Goal: Information Seeking & Learning: Learn about a topic

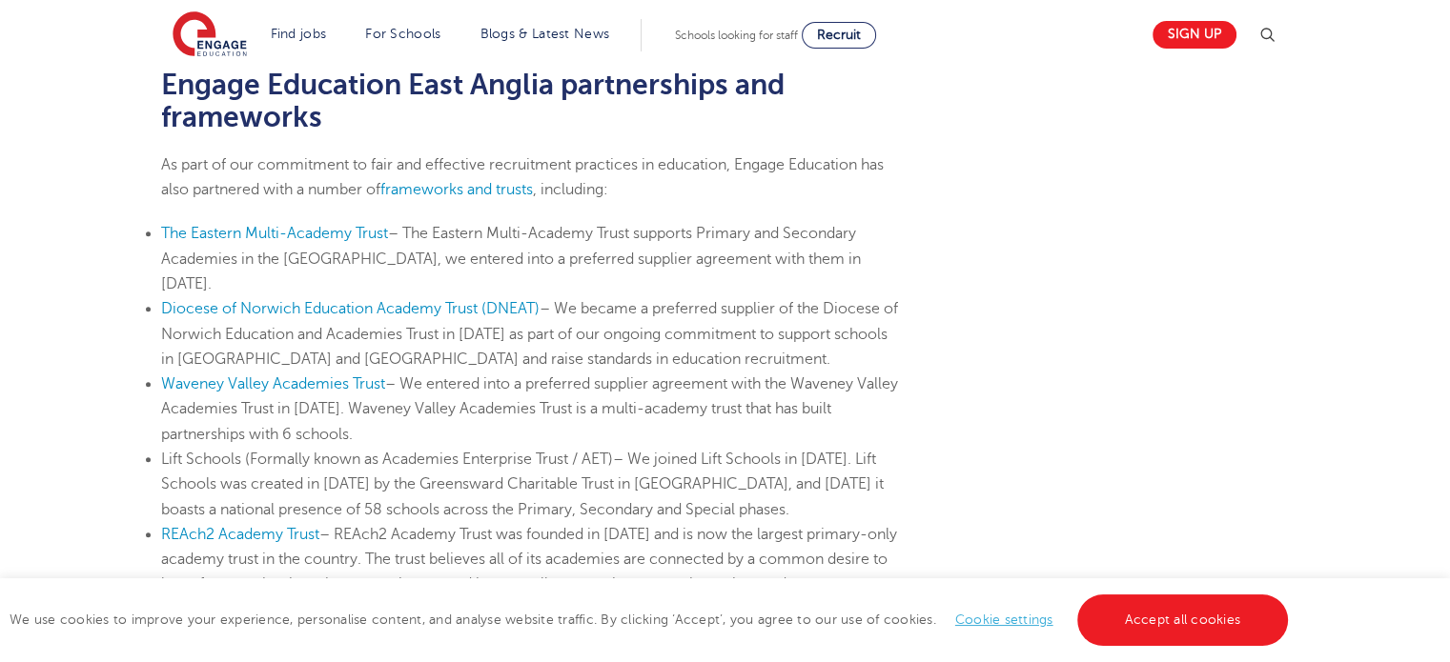
scroll to position [1056, 0]
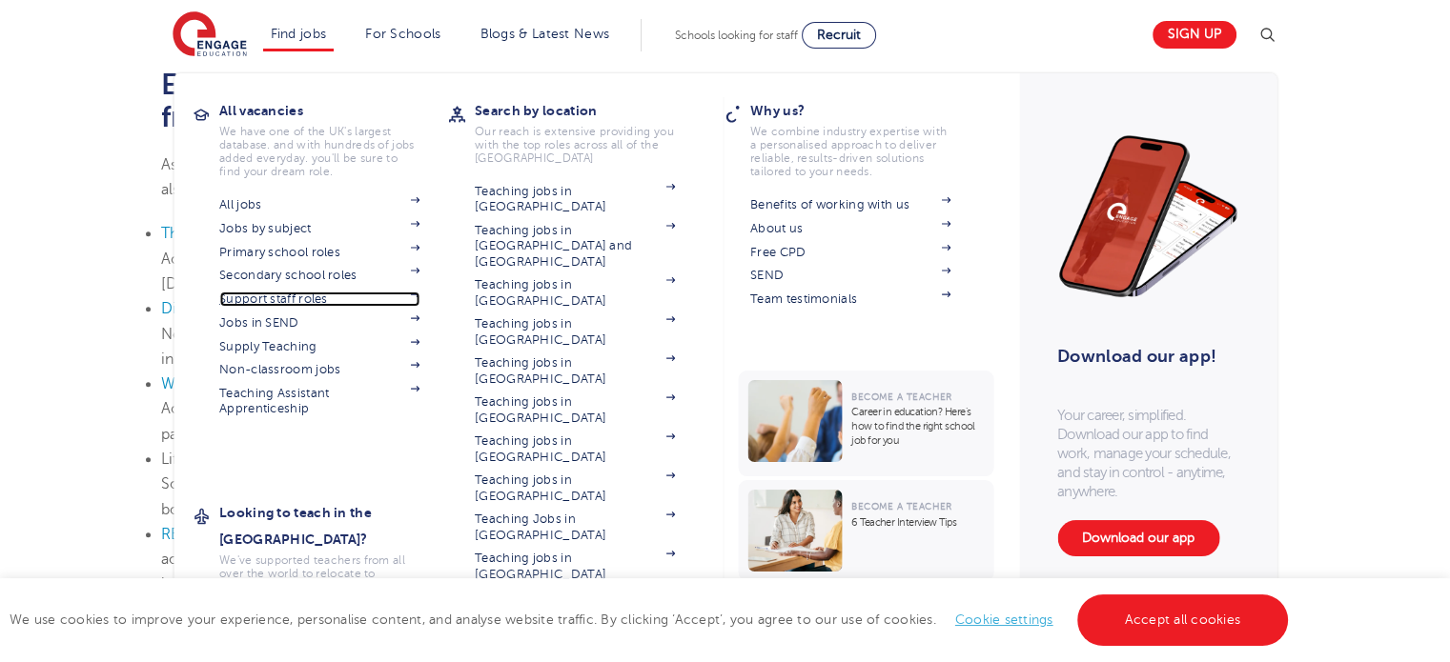
click at [290, 295] on link "Support staff roles" at bounding box center [319, 299] width 200 height 15
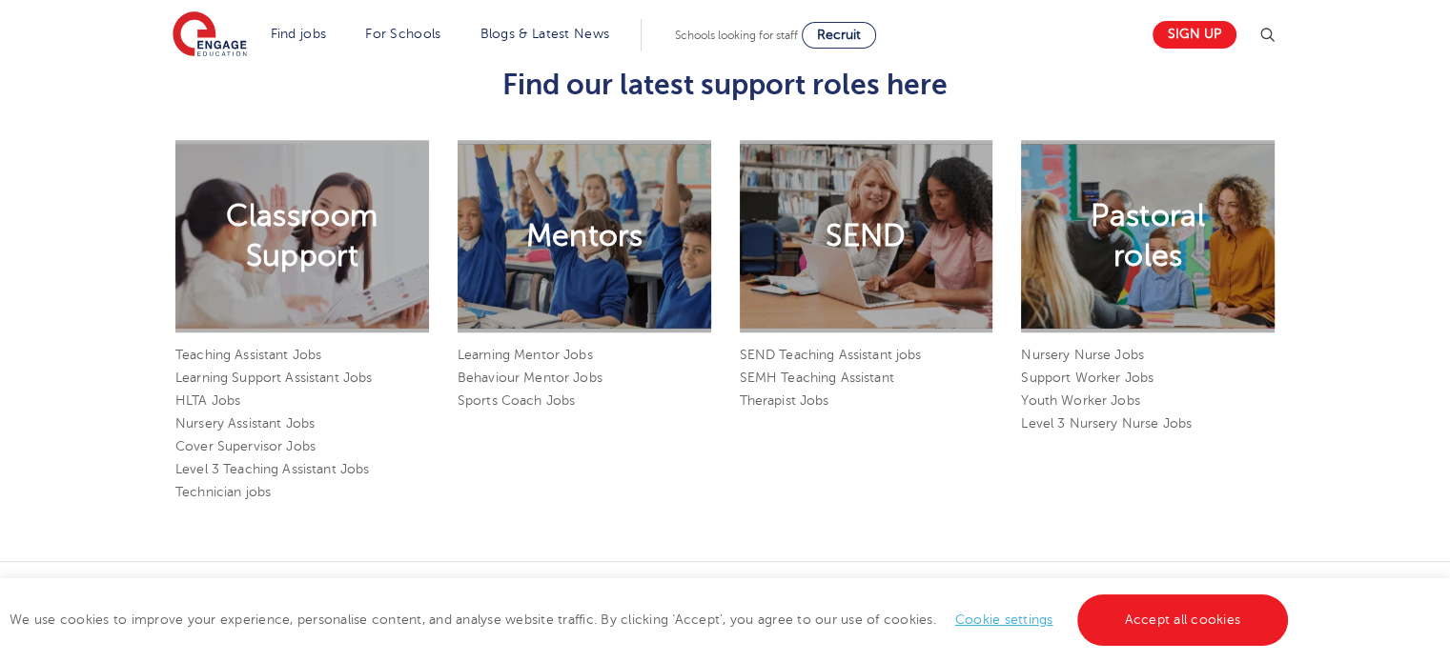
scroll to position [1615, 0]
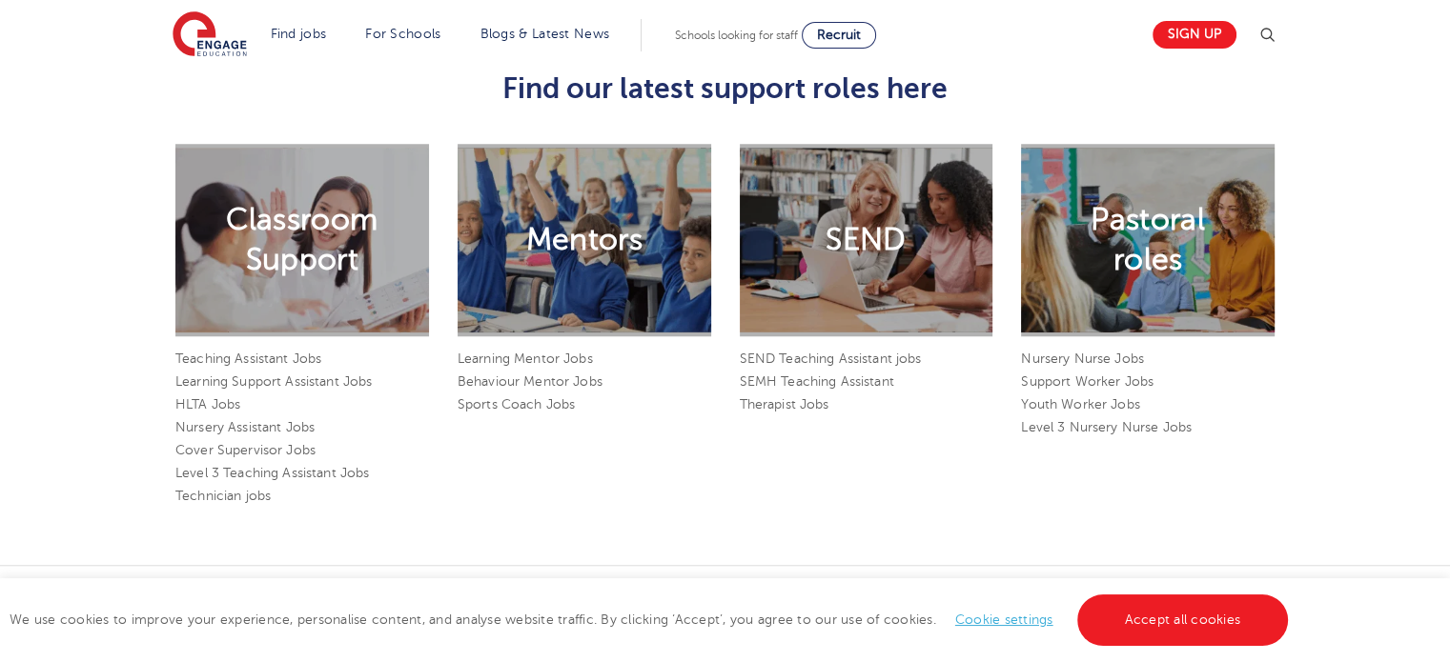
click at [377, 263] on div "Classroom Support" at bounding box center [302, 241] width 254 height 194
click at [234, 489] on link "Technician jobs" at bounding box center [222, 496] width 95 height 14
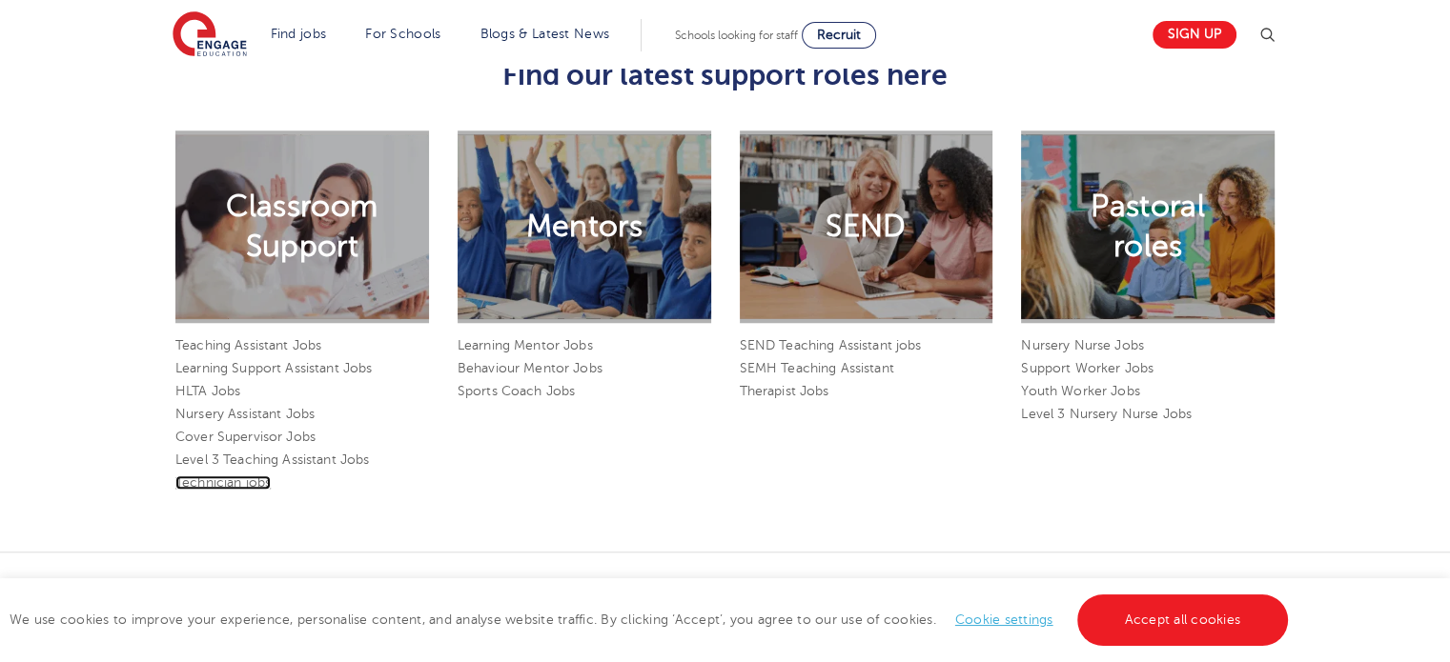
scroll to position [1628, 0]
click at [261, 453] on link "Level 3 Teaching Assistant Jobs" at bounding box center [272, 460] width 194 height 14
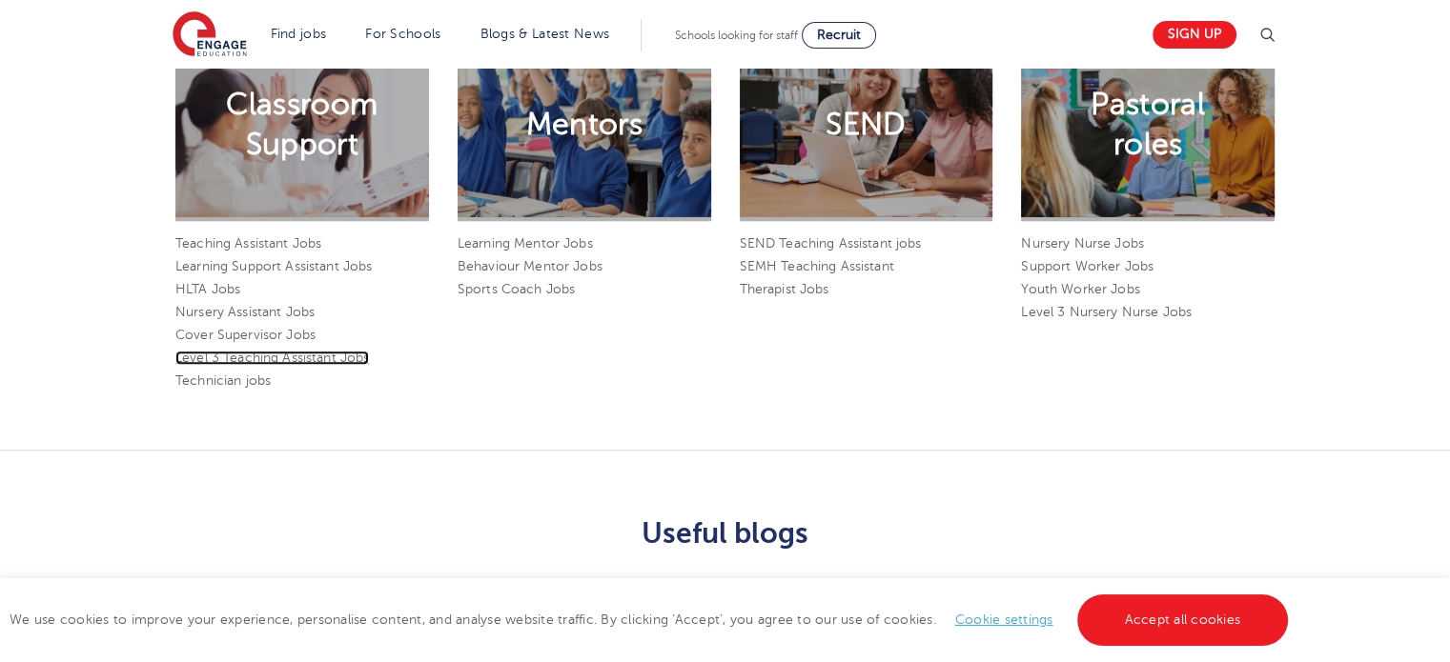
scroll to position [1729, 0]
click at [238, 375] on link "Technician jobs" at bounding box center [222, 382] width 95 height 14
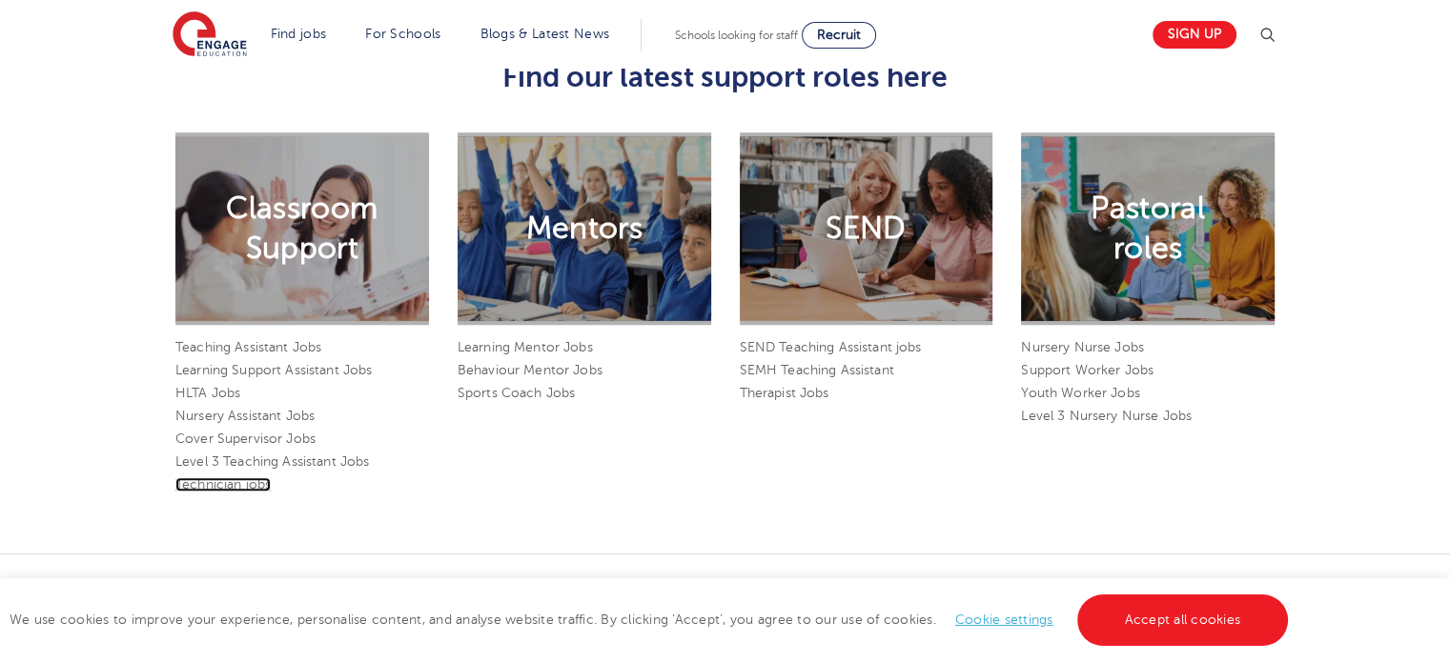
scroll to position [1624, 0]
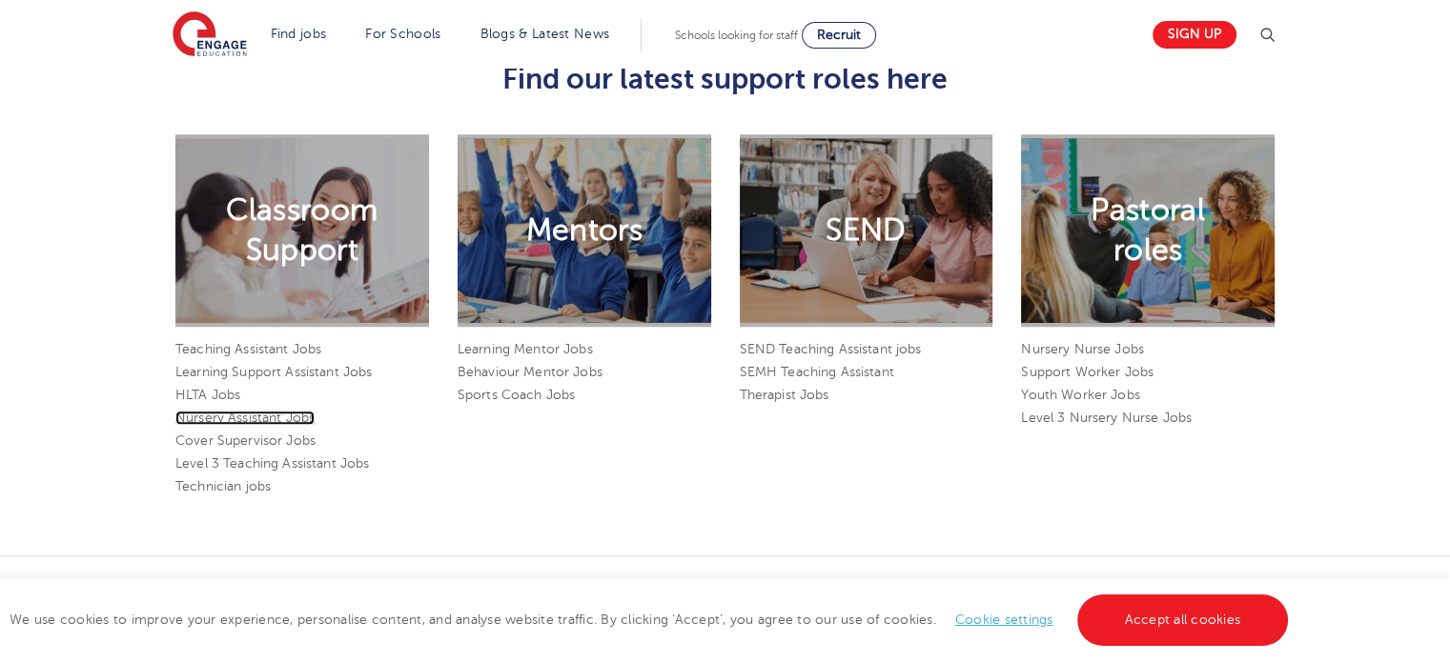
click at [271, 411] on link "Nursery Assistant Jobs" at bounding box center [244, 418] width 139 height 14
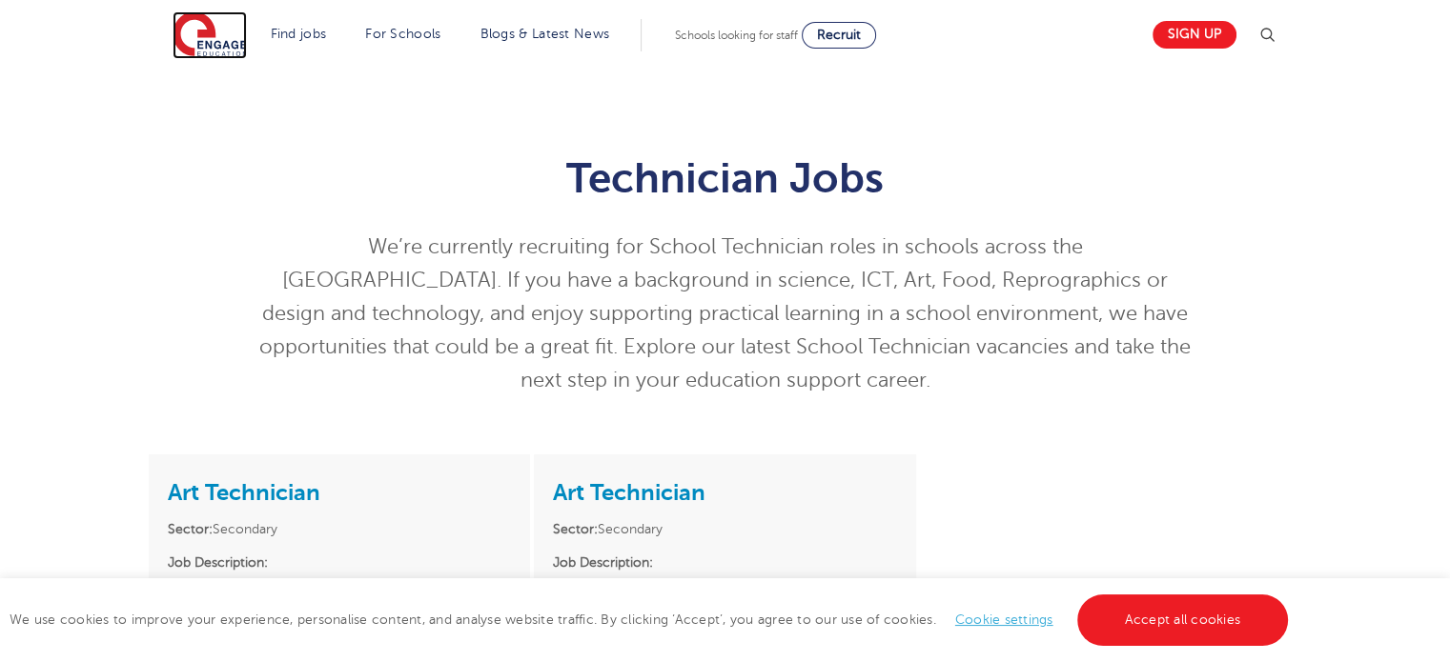
click at [208, 32] on img at bounding box center [210, 35] width 74 height 48
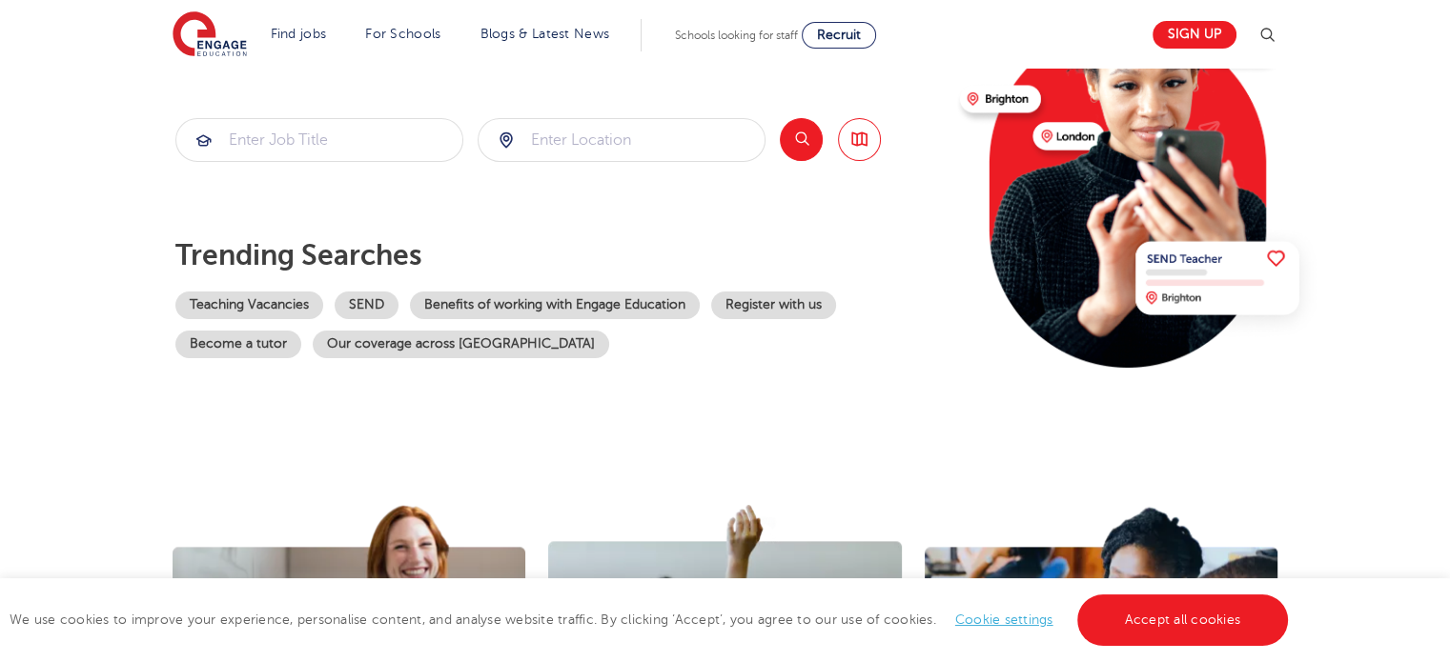
scroll to position [244, 0]
click at [805, 303] on link "Register with us" at bounding box center [773, 306] width 125 height 28
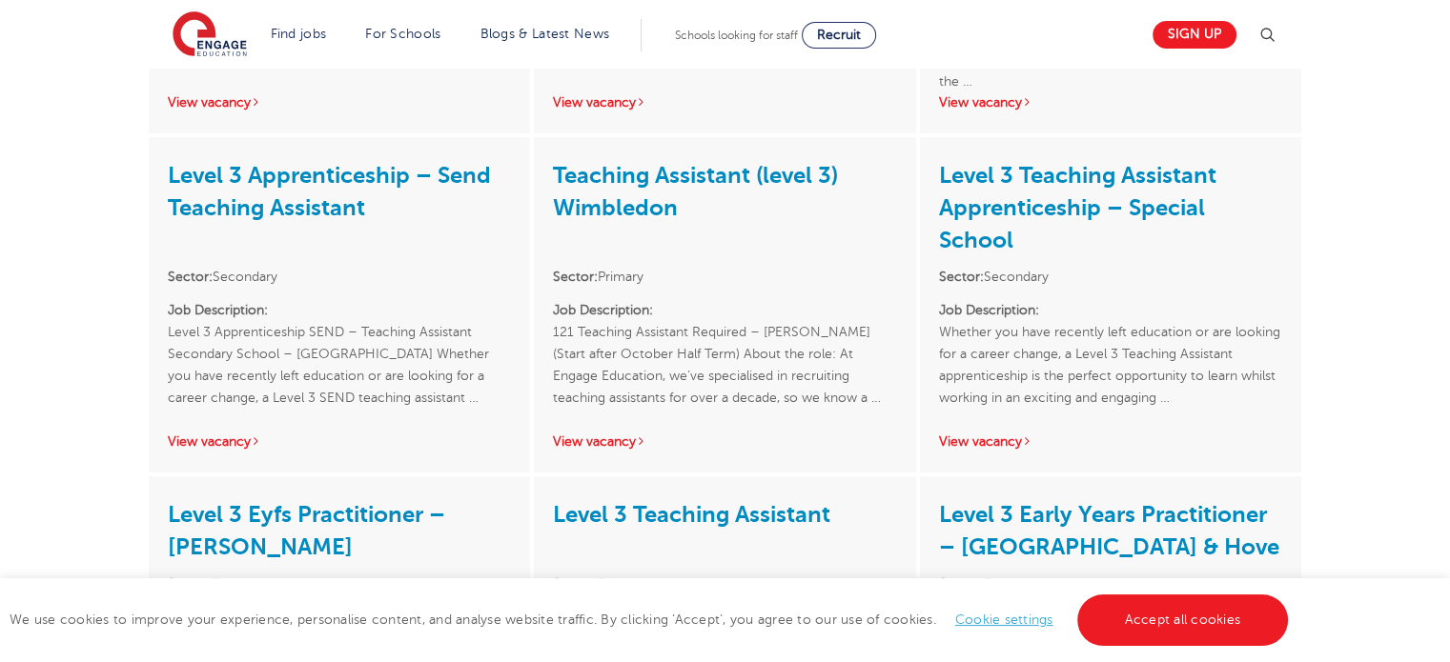
scroll to position [624, 0]
click at [991, 440] on link "View vacancy" at bounding box center [985, 441] width 93 height 14
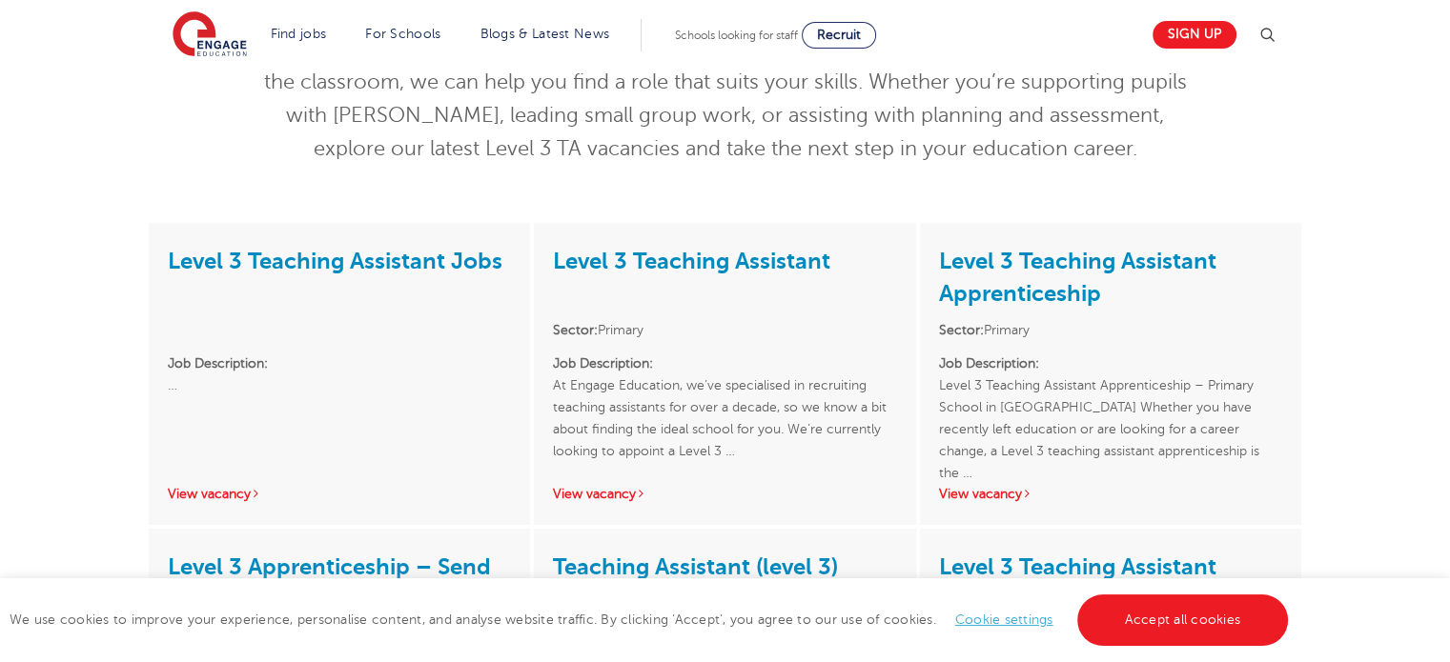
scroll to position [0, 0]
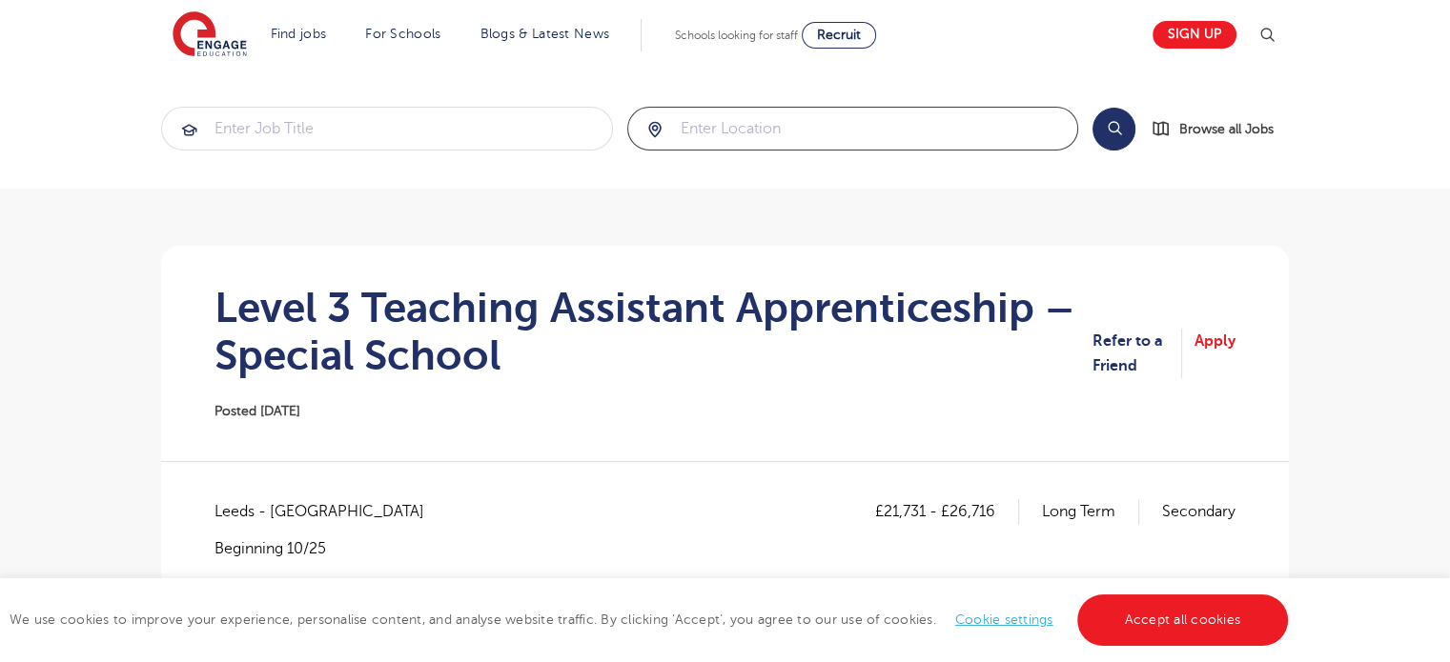
click at [765, 124] on input "search" at bounding box center [853, 129] width 450 height 42
click button "Submit" at bounding box center [0, 0] width 0 height 0
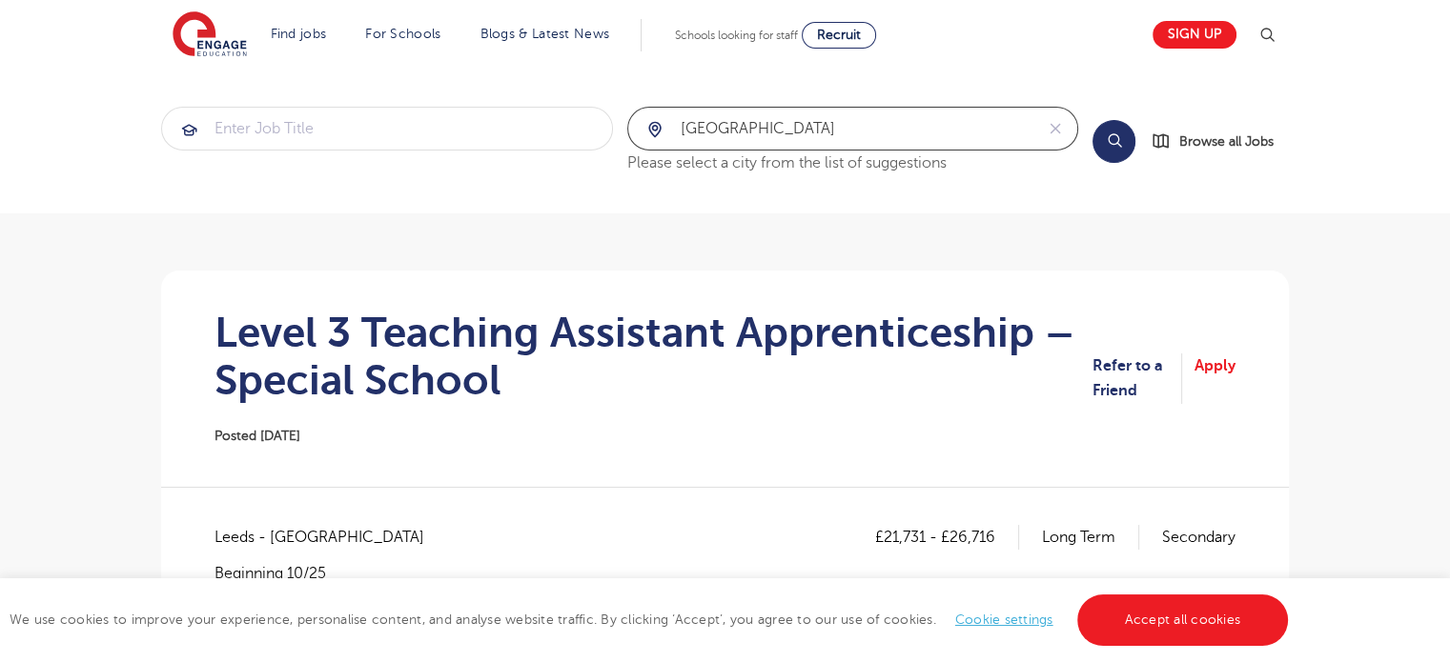
click at [1005, 128] on input "norwich" at bounding box center [831, 129] width 406 height 42
type input "n"
type input "Norwich"
click button "Submit" at bounding box center [0, 0] width 0 height 0
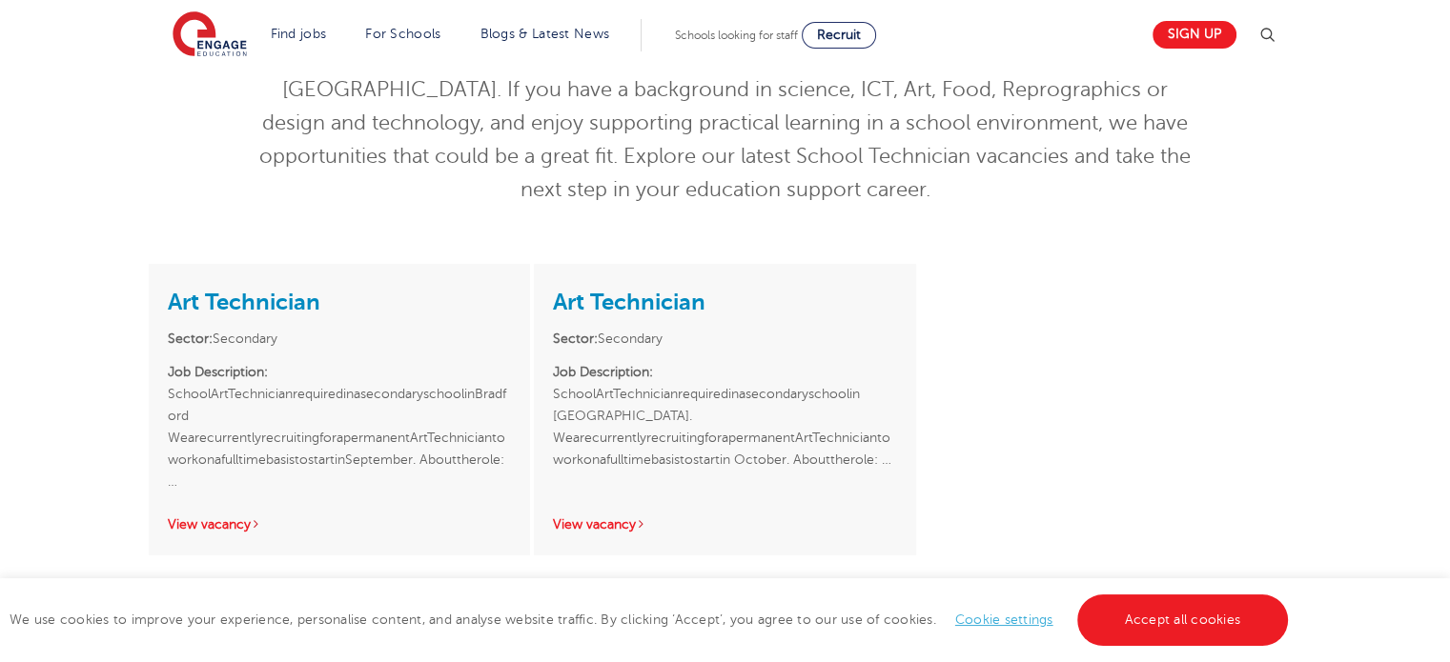
scroll to position [191, 0]
